Goal: Task Accomplishment & Management: Manage account settings

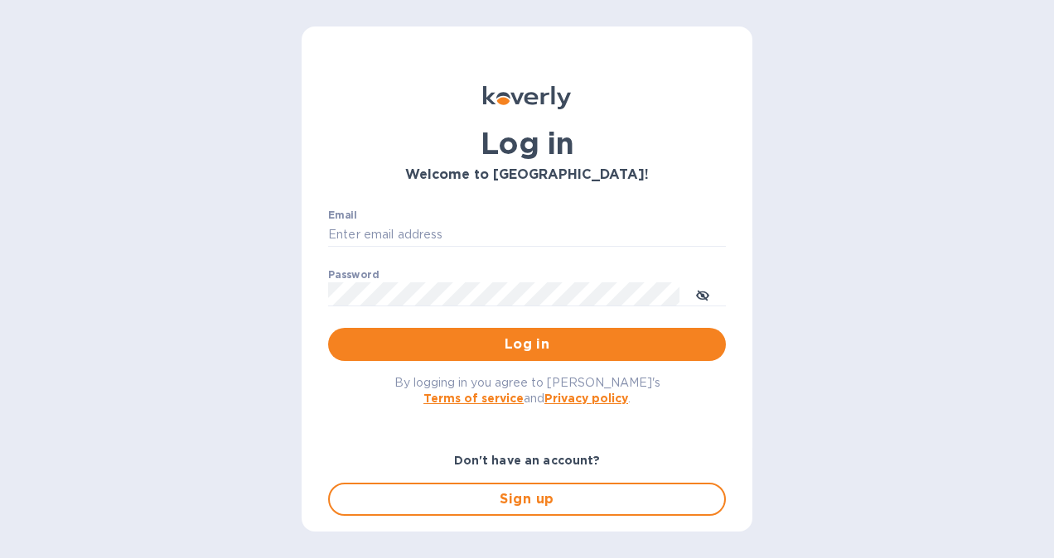
type input "[EMAIL_ADDRESS][DOMAIN_NAME]"
click at [591, 363] on div "By logging in you agree to Koverly's Terms of service and Privacy policy ." at bounding box center [527, 390] width 424 height 58
click at [595, 355] on button "Log in" at bounding box center [527, 344] width 398 height 33
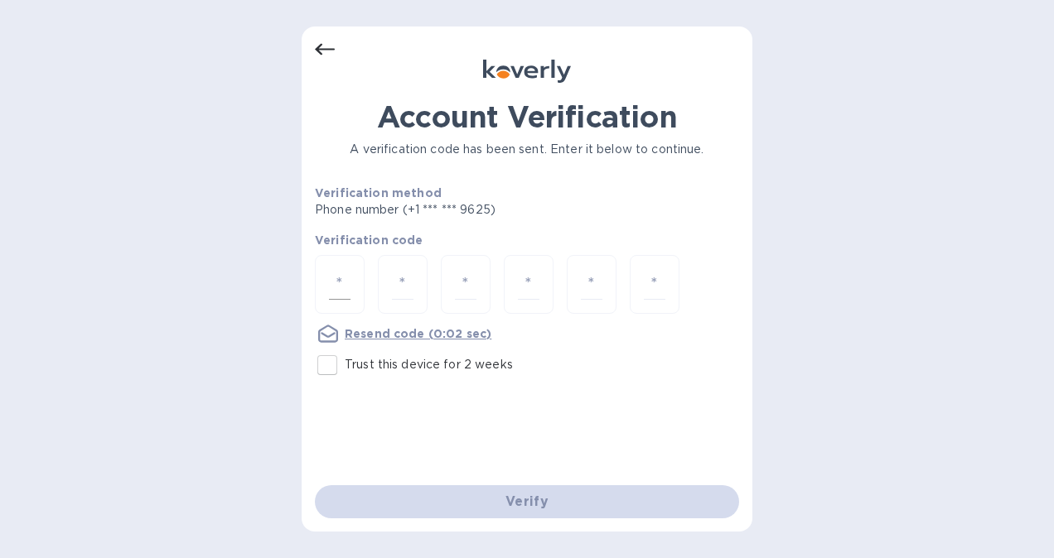
click at [323, 283] on div at bounding box center [340, 284] width 50 height 59
type input "4"
type input "6"
type input "2"
type input "6"
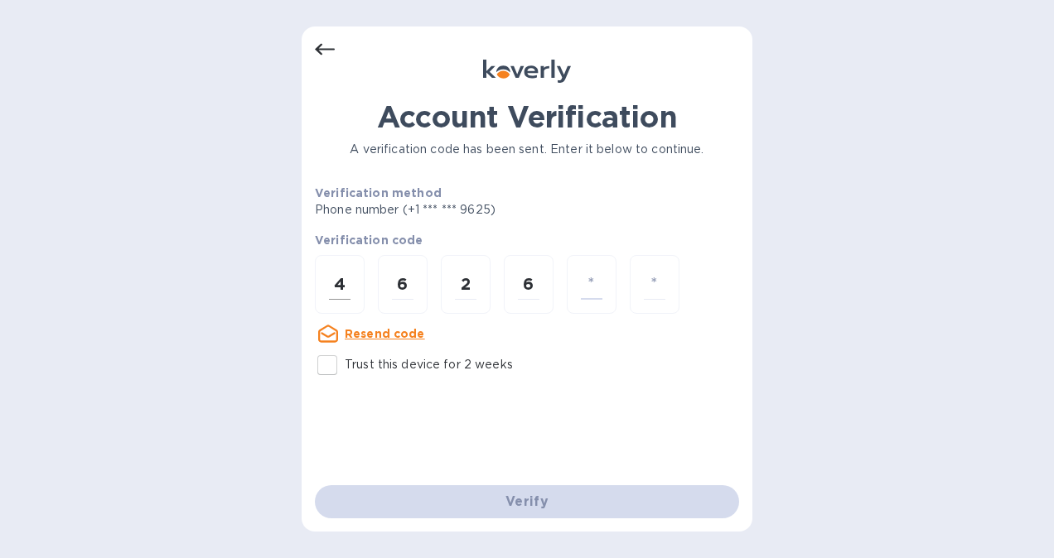
type input "4"
type input "3"
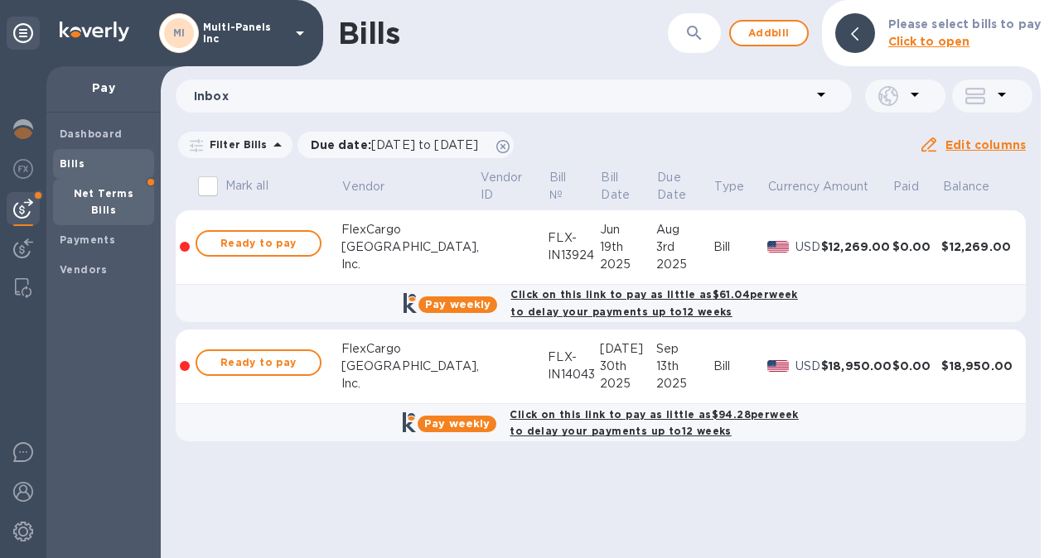
click at [108, 191] on b "Net Terms Bills" at bounding box center [104, 201] width 60 height 29
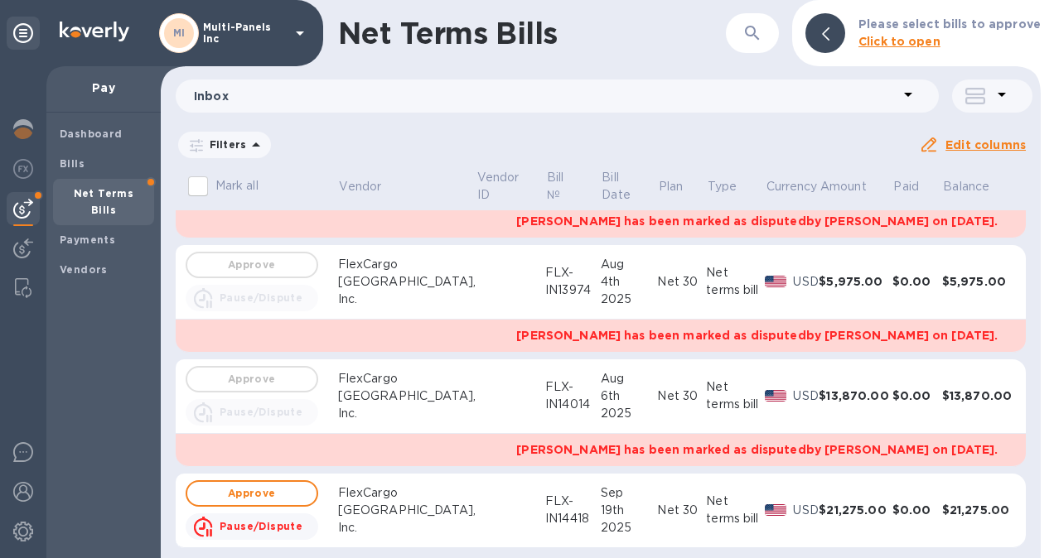
scroll to position [777, 0]
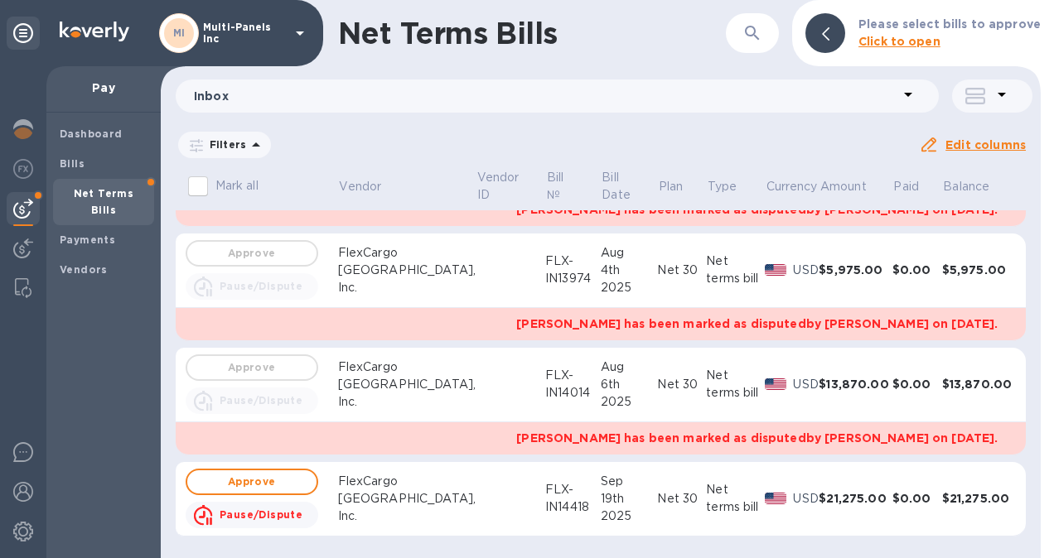
click at [268, 514] on b "Pause/Dispute" at bounding box center [261, 515] width 83 height 12
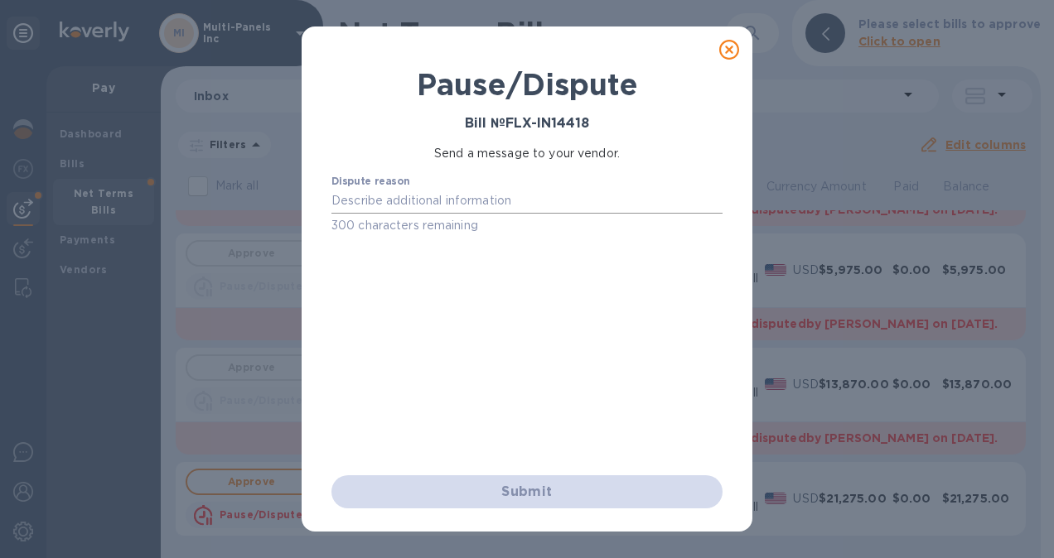
click at [391, 212] on div "x" at bounding box center [526, 201] width 391 height 25
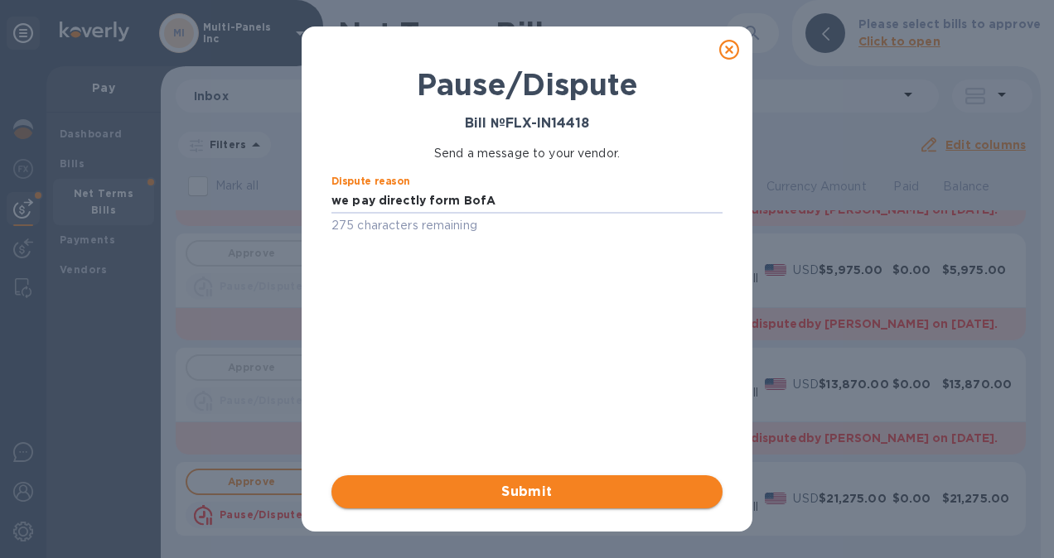
type textarea "we pay directly form BofA"
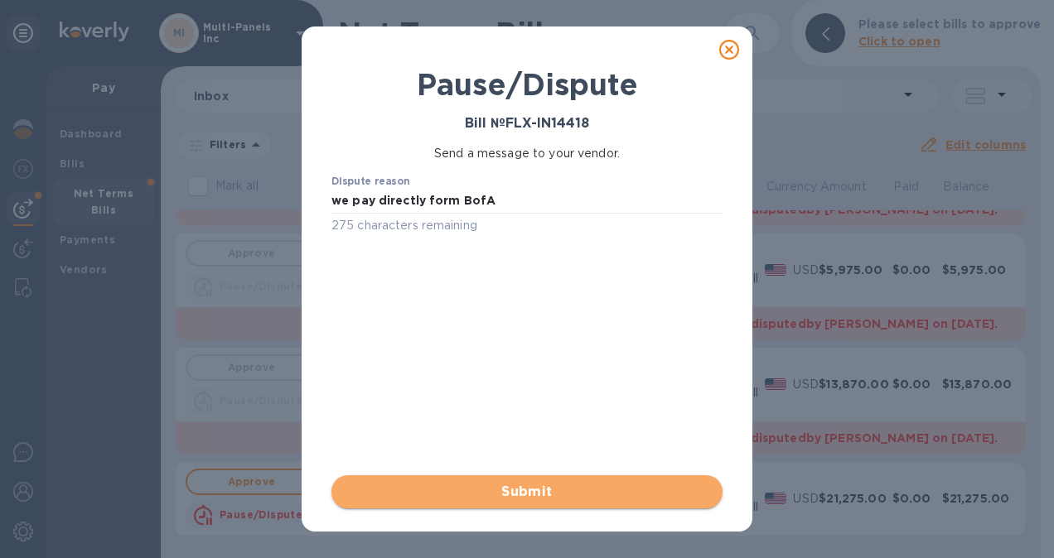
click at [462, 477] on button "Submit" at bounding box center [526, 492] width 391 height 33
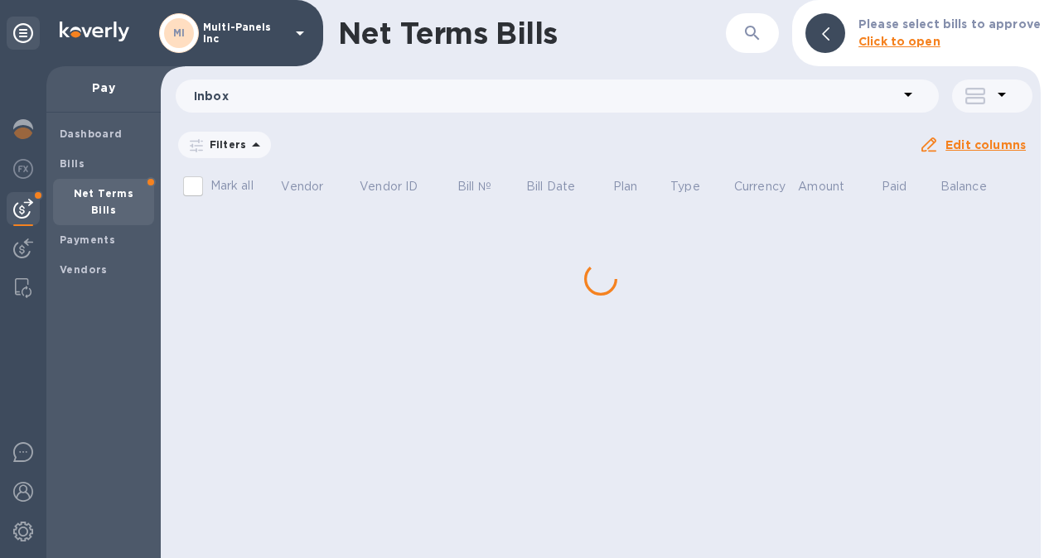
scroll to position [0, 0]
